Goal: Obtain resource: Download file/media

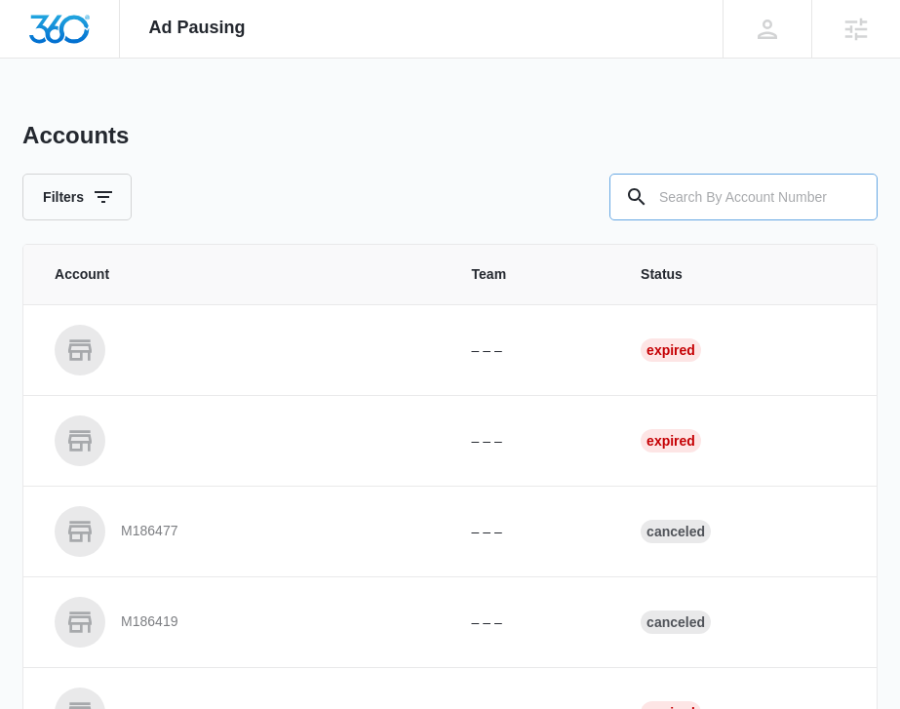
click at [699, 184] on input "text" at bounding box center [744, 197] width 268 height 47
paste input "M307334"
type input "M307334"
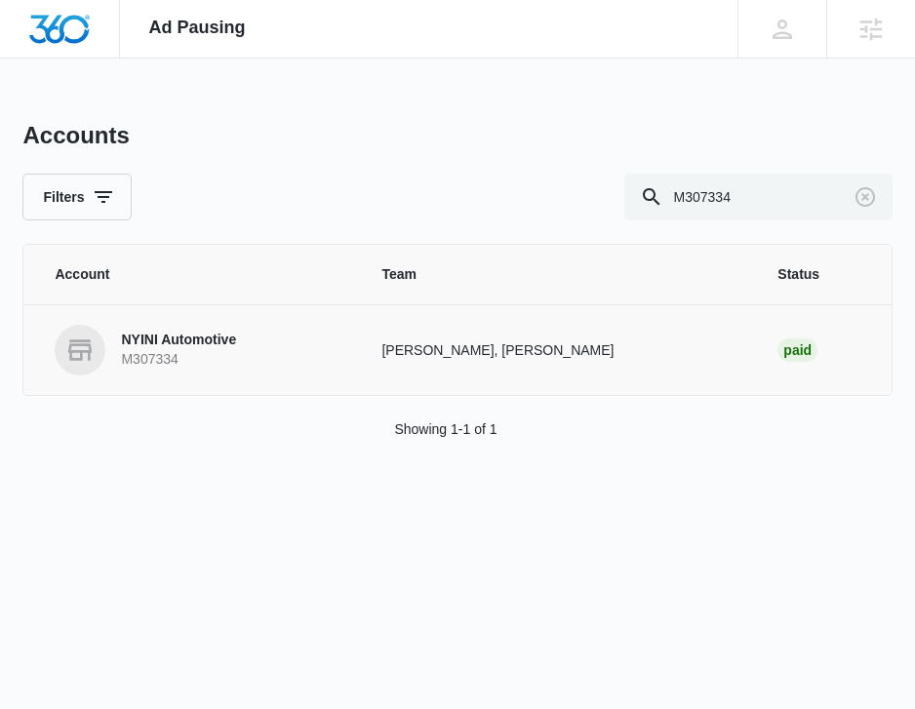
click at [205, 349] on p "NYINI Automotive" at bounding box center [178, 341] width 115 height 20
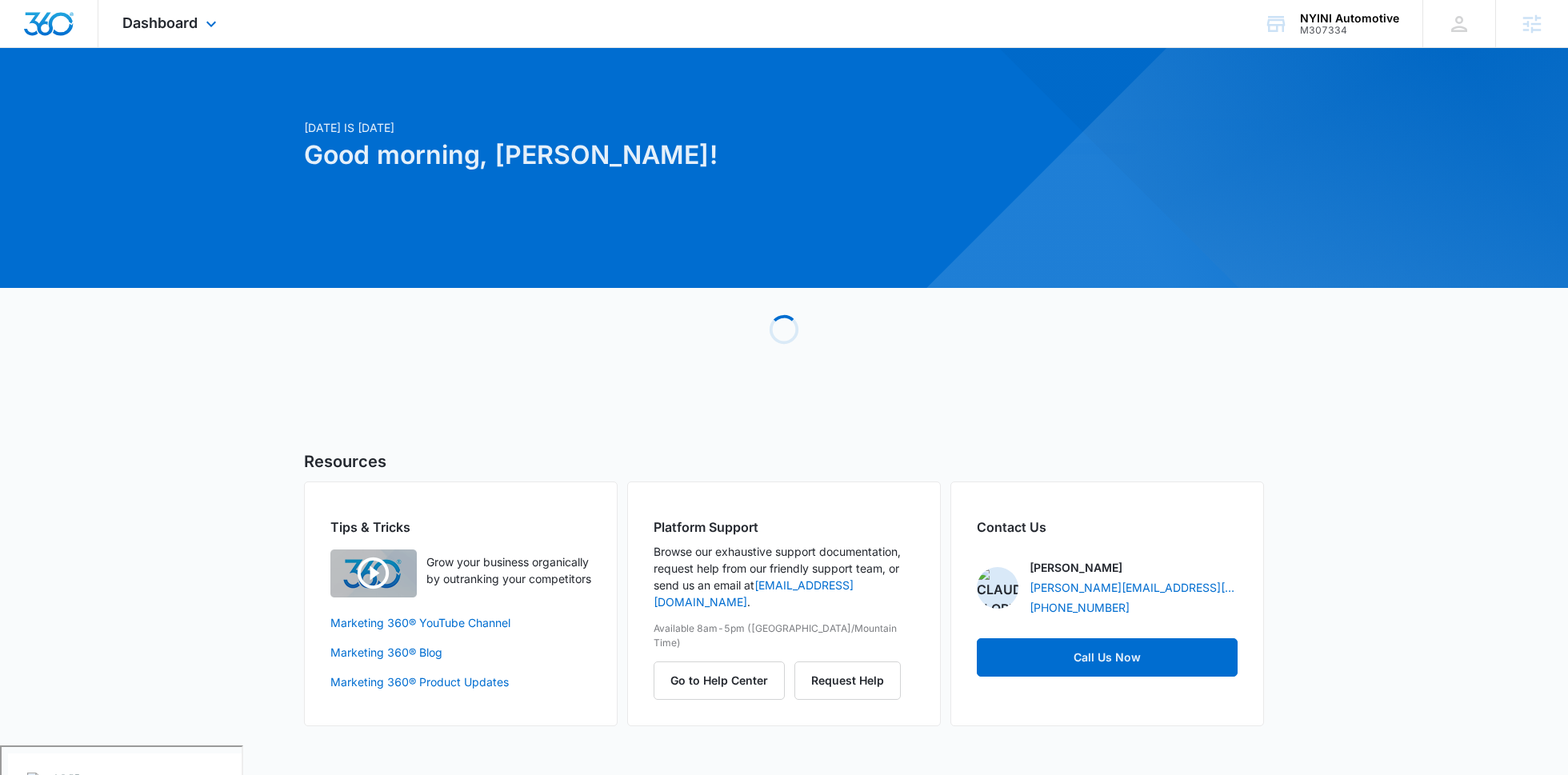
click at [156, 41] on div "Dashboard Apps Reputation Forms CRM Email Social POS Content Ads Intelligence F…" at bounding box center [171, 24] width 146 height 48
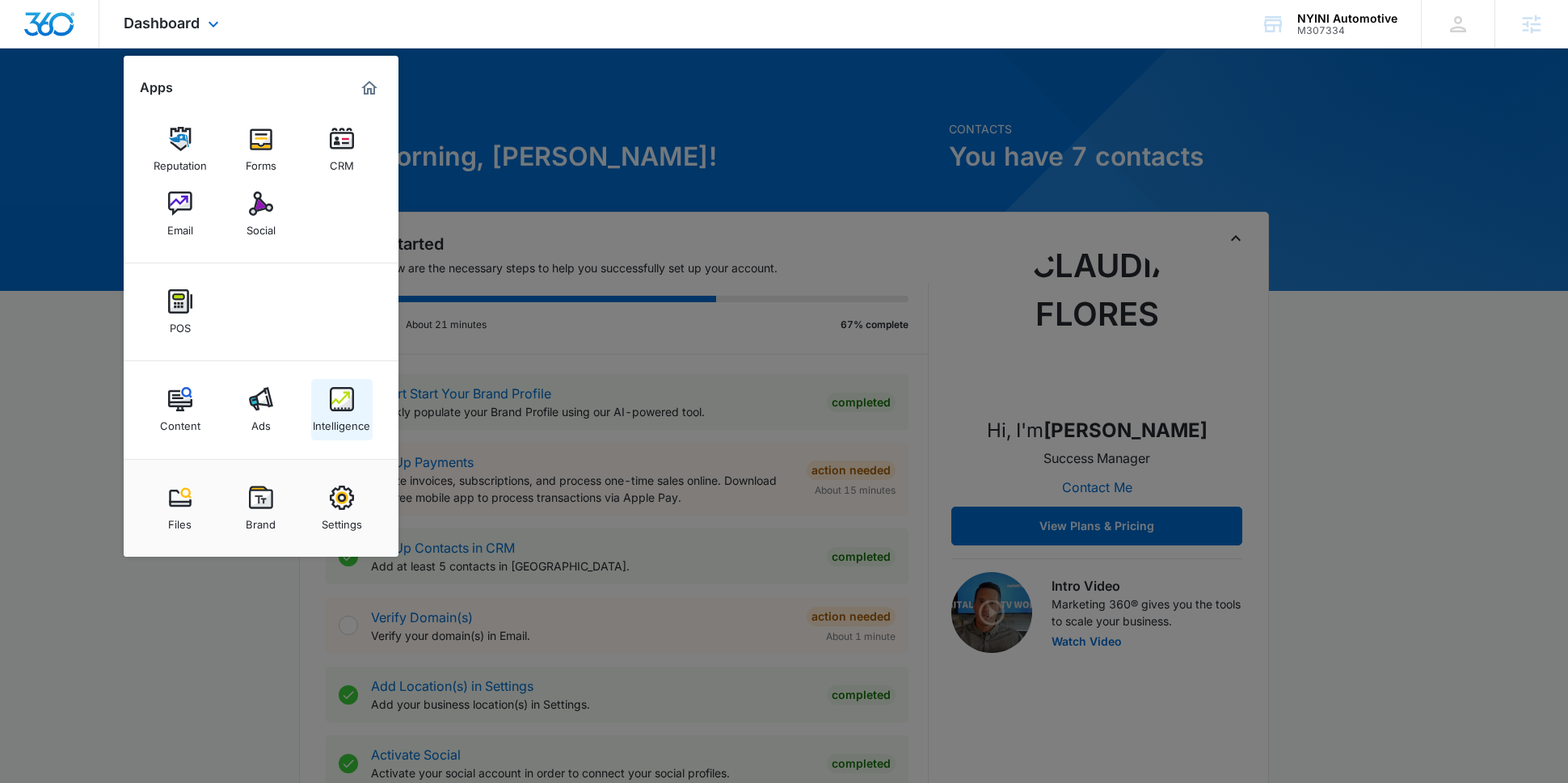
click at [353, 401] on link "Intelligence" at bounding box center [341, 409] width 61 height 61
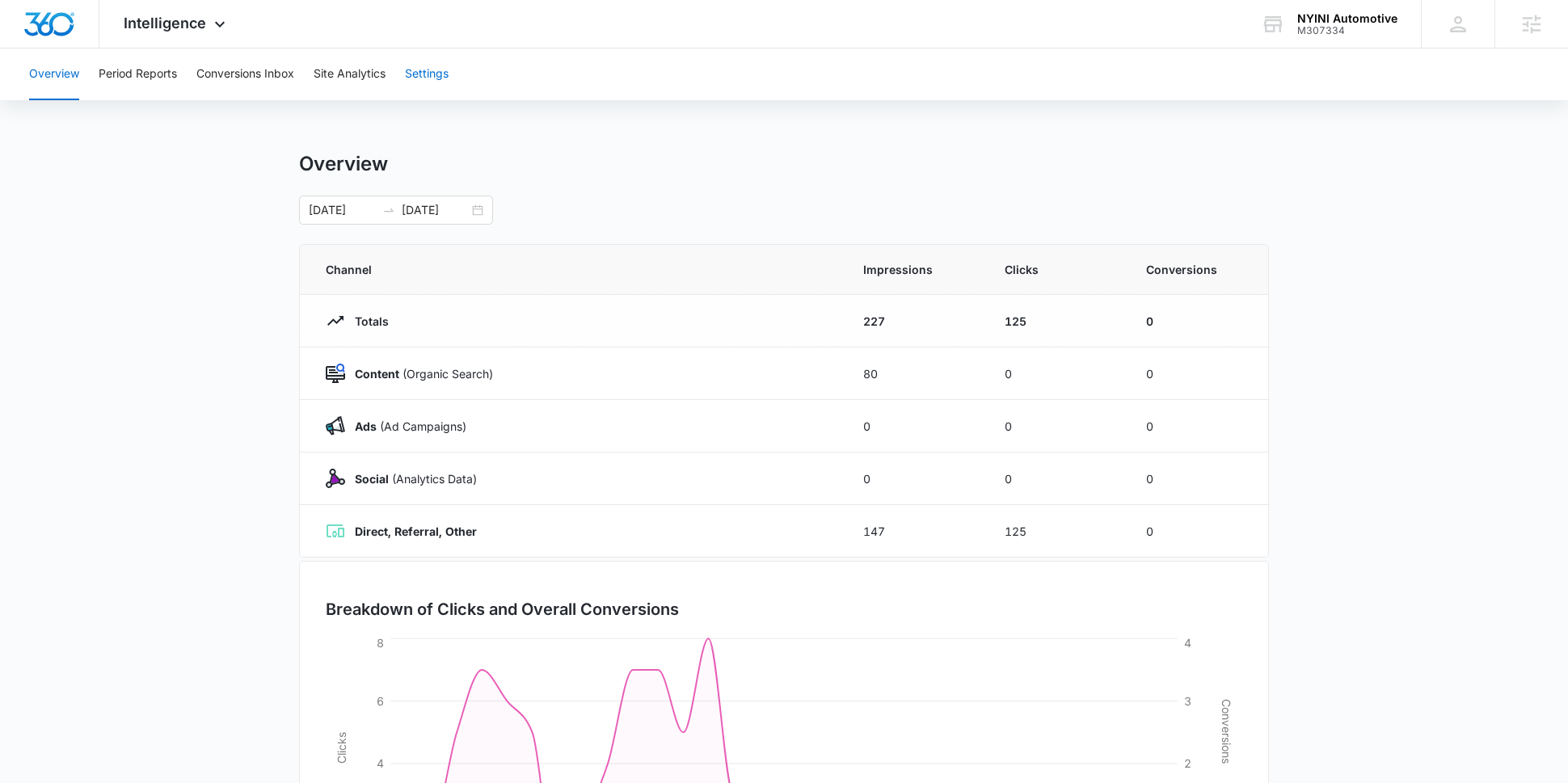
click at [443, 85] on button "Settings" at bounding box center [427, 75] width 44 height 51
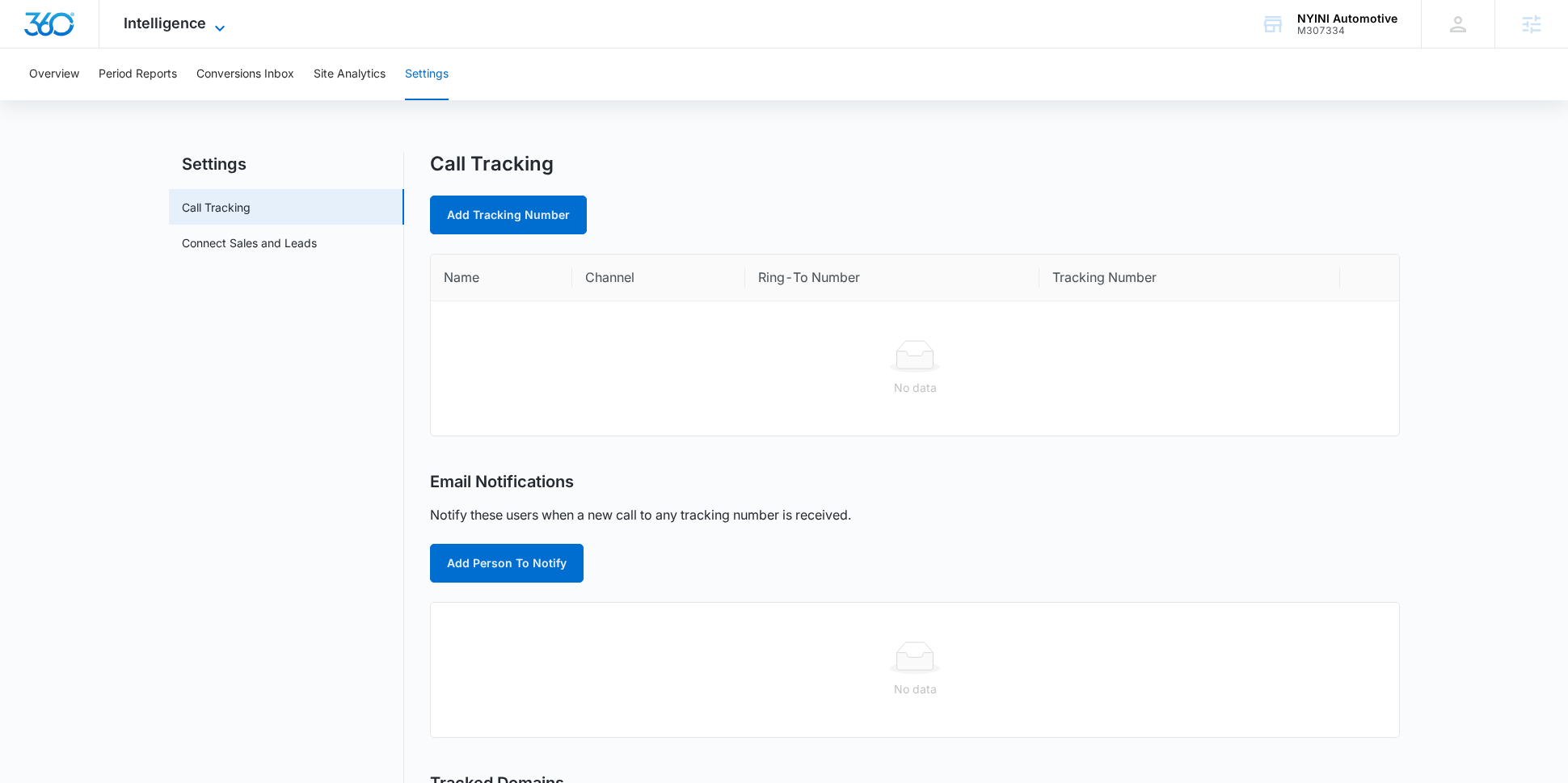
click at [183, 25] on span "Intelligence" at bounding box center [164, 23] width 82 height 17
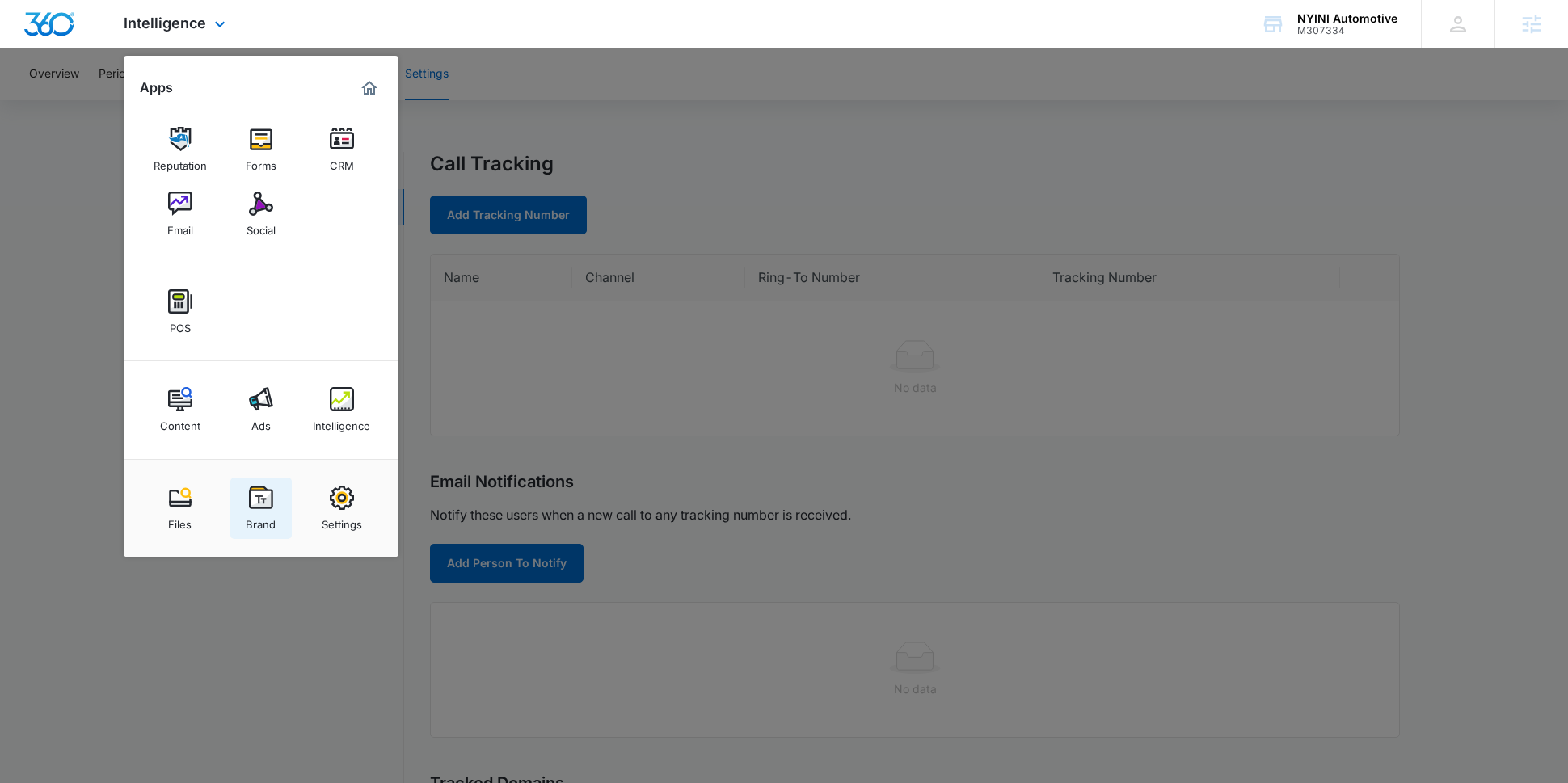
click at [263, 491] on img at bounding box center [260, 497] width 24 height 24
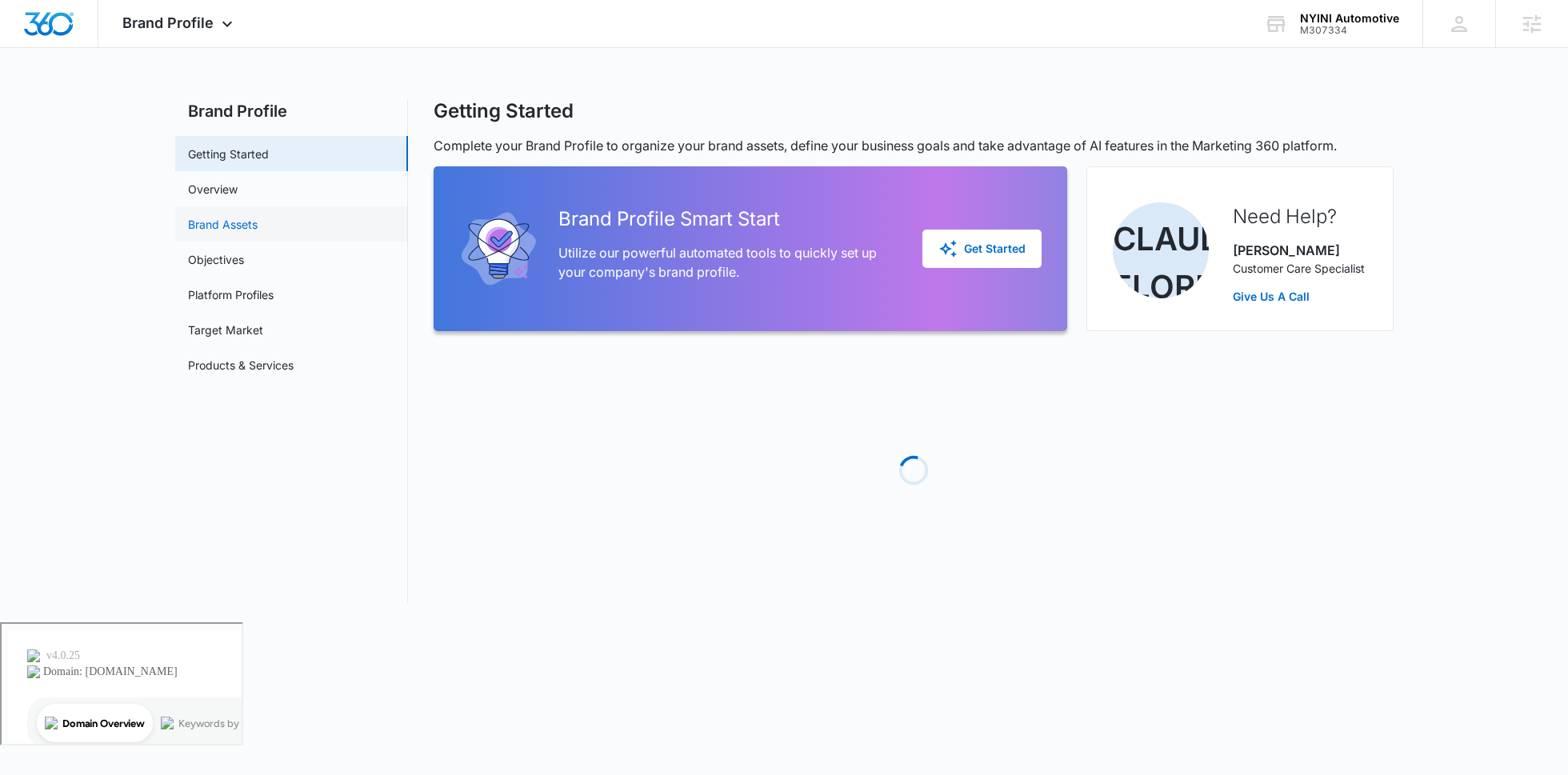
click at [258, 224] on link "Brand Assets" at bounding box center [222, 224] width 70 height 16
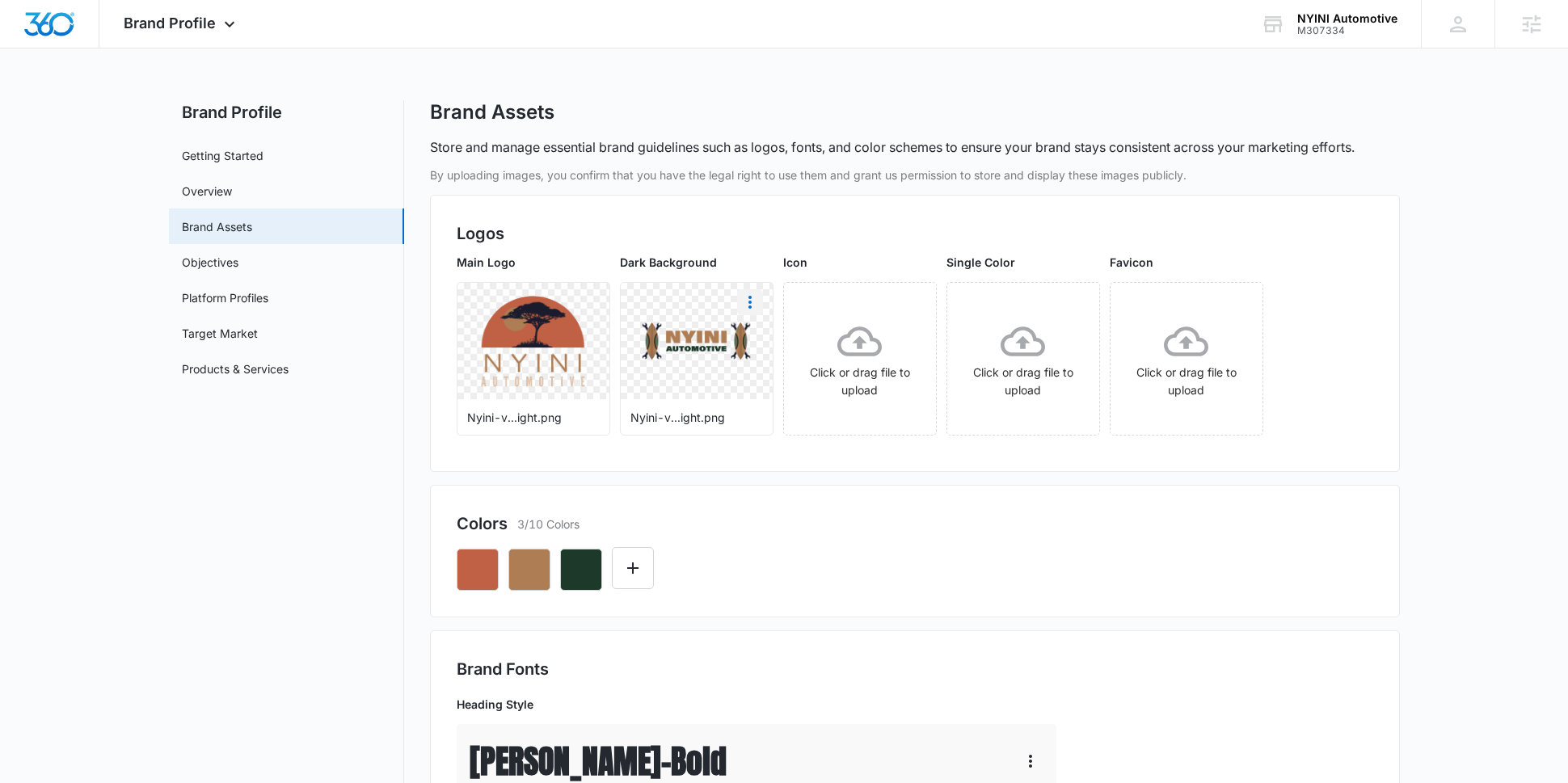
click at [738, 307] on button "More" at bounding box center [749, 302] width 26 height 26
click at [748, 341] on button "Download" at bounding box center [793, 347] width 111 height 24
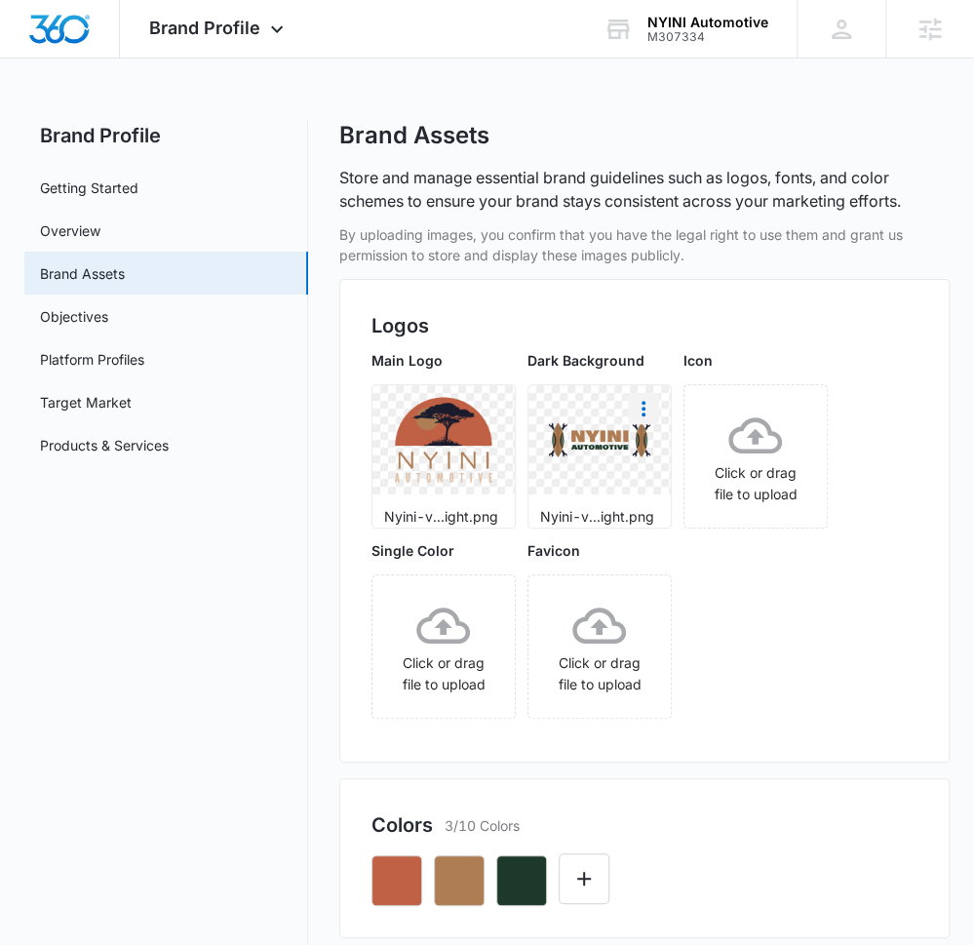
click at [646, 411] on icon "More" at bounding box center [643, 408] width 23 height 23
click at [648, 452] on button "Download" at bounding box center [696, 463] width 134 height 29
